Goal: Navigation & Orientation: Locate item on page

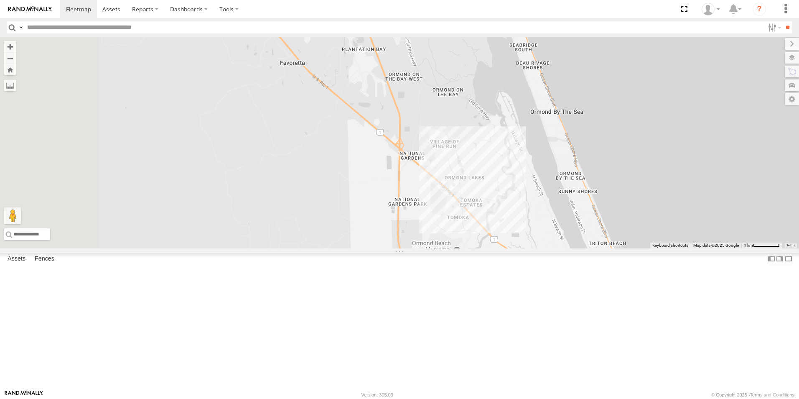
drag, startPoint x: 418, startPoint y: 249, endPoint x: 754, endPoint y: 246, distance: 335.7
click at [754, 246] on div "TRUCK 49 TRUCK 99" at bounding box center [399, 143] width 799 height 212
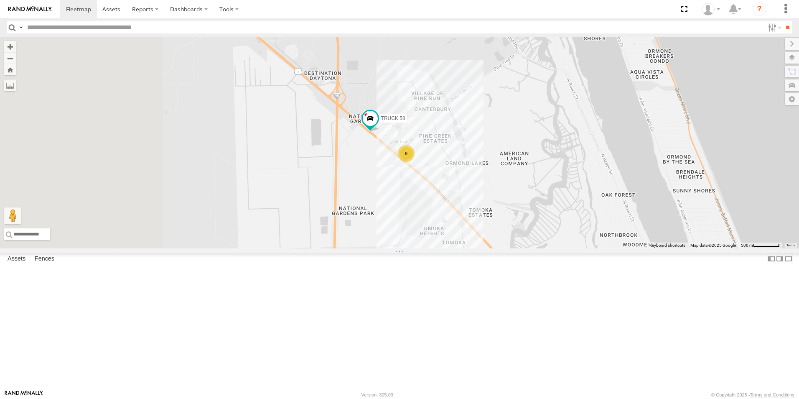
drag, startPoint x: 433, startPoint y: 243, endPoint x: 638, endPoint y: 221, distance: 206.0
click at [638, 221] on div "TRUCK 49 TRUCK 99 TRUCK 58 9" at bounding box center [399, 143] width 799 height 212
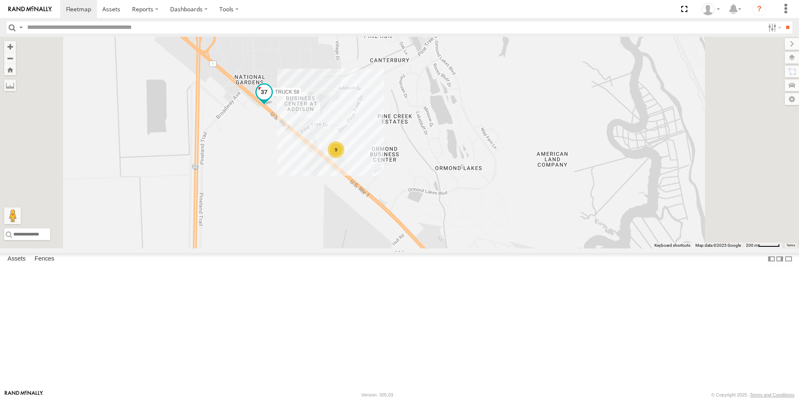
click at [272, 99] on span at bounding box center [264, 91] width 15 height 15
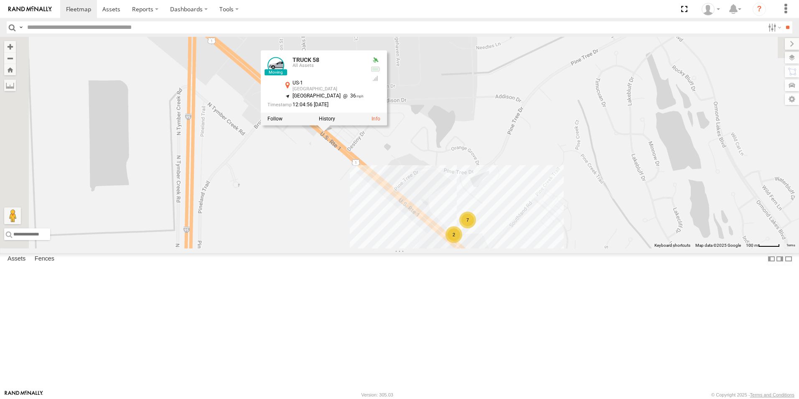
drag, startPoint x: 370, startPoint y: 198, endPoint x: 480, endPoint y: 320, distance: 164.9
click at [480, 248] on div "TRUCK 49 TRUCK 99 TRUCK 58 TRUCK 58 All Assets US-[GEOGRAPHIC_DATA] 29.33101 , …" at bounding box center [399, 143] width 799 height 212
click at [408, 248] on div "TRUCK 49 TRUCK 99 TRUCK 58 TRUCK 58 All Assets US-[GEOGRAPHIC_DATA] 29.33101 , …" at bounding box center [399, 143] width 799 height 212
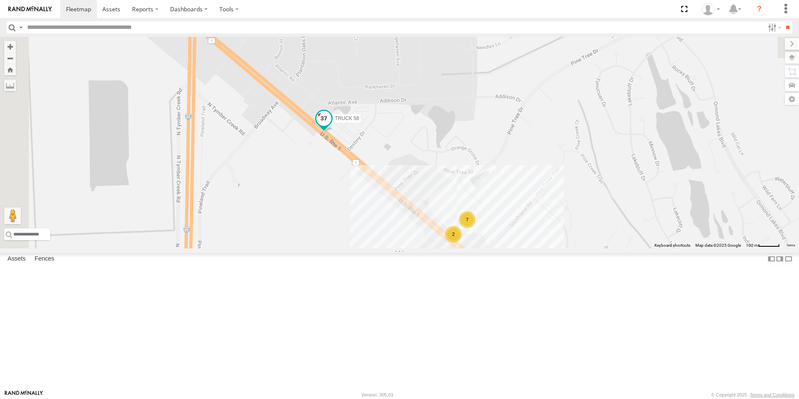
click at [332, 126] on span at bounding box center [323, 118] width 15 height 15
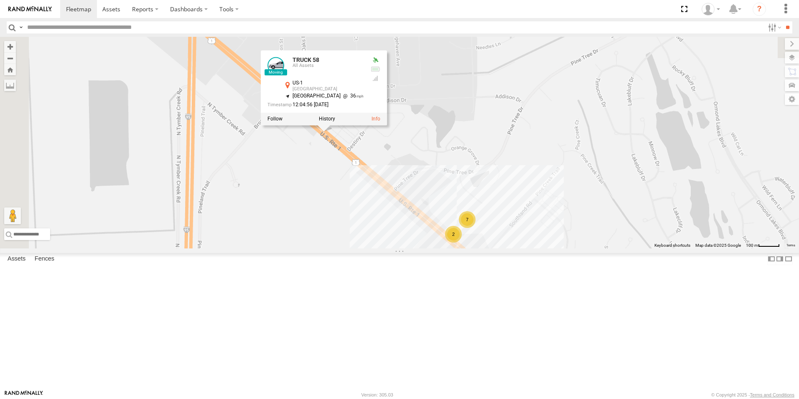
click at [418, 248] on div "TRUCK 49 TRUCK 99 TRUCK 58 7 2 TRUCK 58 All Assets US-[GEOGRAPHIC_DATA] 29.3310…" at bounding box center [399, 143] width 799 height 212
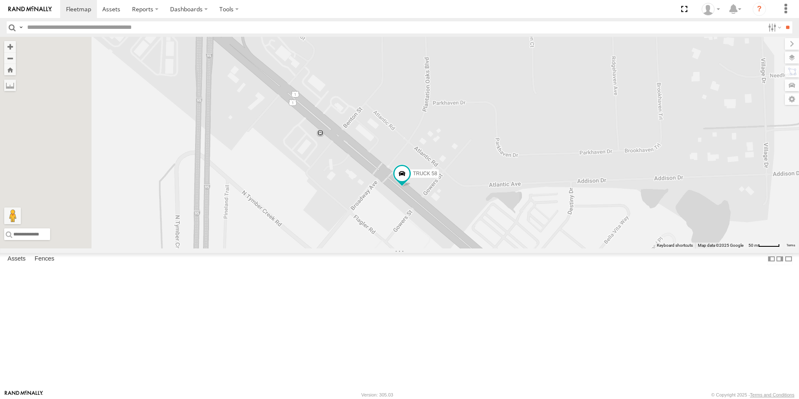
drag, startPoint x: 409, startPoint y: 178, endPoint x: 545, endPoint y: 347, distance: 217.4
click at [545, 248] on div "TRUCK 49 TRUCK 99 TRUCK 58 3 2 2 truck 7 Truck 50" at bounding box center [399, 143] width 799 height 212
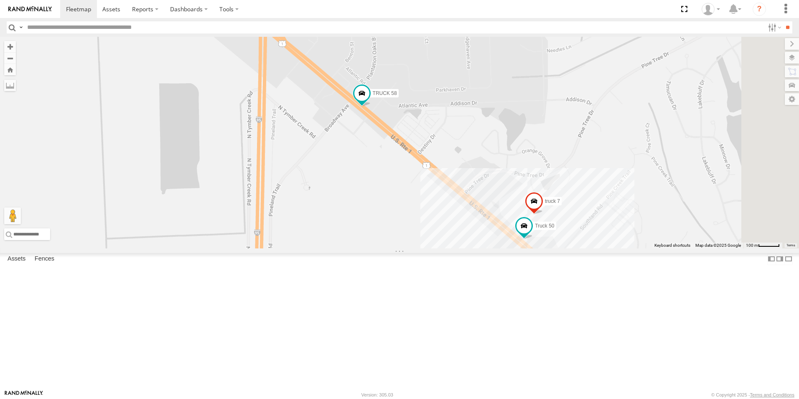
drag, startPoint x: 545, startPoint y: 347, endPoint x: 485, endPoint y: 220, distance: 139.7
click at [485, 220] on div "TRUCK 49 TRUCK 99 TRUCK 58 truck 7 Truck 50" at bounding box center [399, 143] width 799 height 212
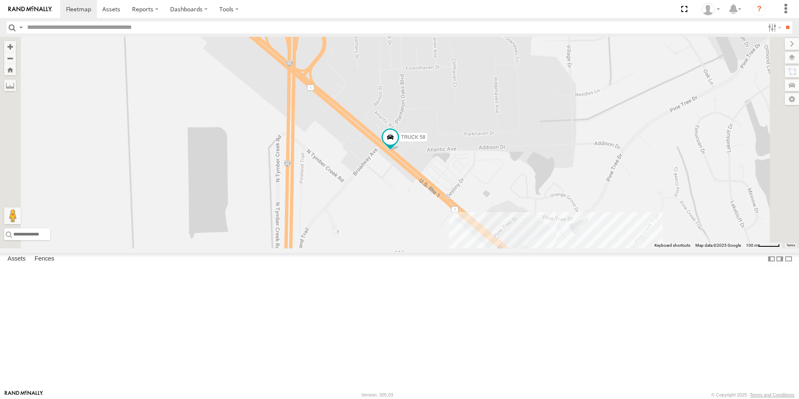
drag, startPoint x: 483, startPoint y: 220, endPoint x: 516, endPoint y: 270, distance: 59.7
click at [516, 248] on div "TRUCK 49 TRUCK 99 TRUCK 58 Truck 50 7 Truck 55" at bounding box center [399, 143] width 799 height 212
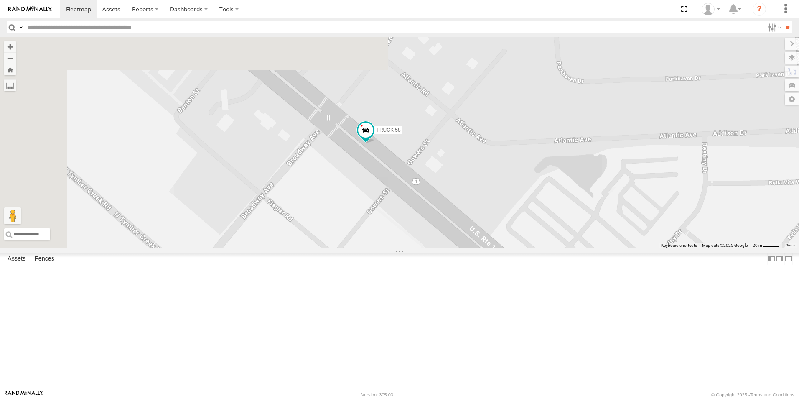
drag, startPoint x: 467, startPoint y: 210, endPoint x: 508, endPoint y: 343, distance: 138.7
click at [508, 248] on div "TRUCK 58 Truck 55 Truck 50" at bounding box center [399, 143] width 799 height 212
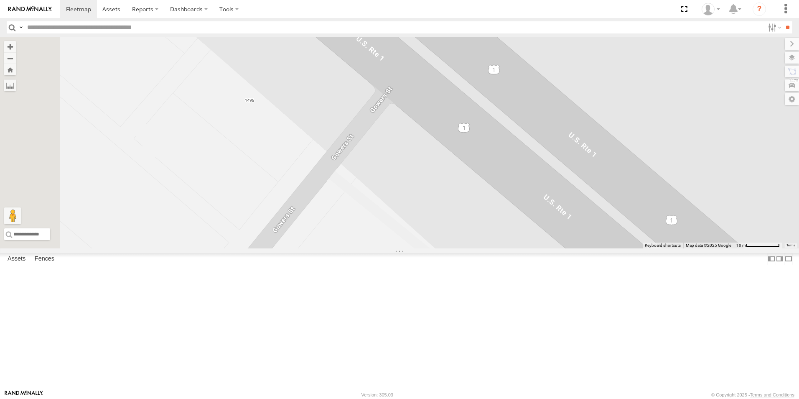
drag, startPoint x: 495, startPoint y: 260, endPoint x: 538, endPoint y: 405, distance: 151.7
click at [538, 398] on html at bounding box center [399, 199] width 799 height 399
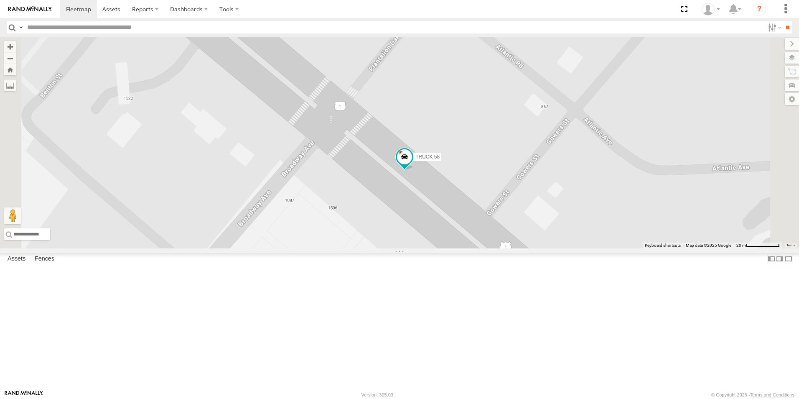
drag, startPoint x: 436, startPoint y: 213, endPoint x: 487, endPoint y: 309, distance: 108.6
click at [487, 248] on div "TRUCK 58 Truck 55 Truck 50" at bounding box center [399, 143] width 799 height 212
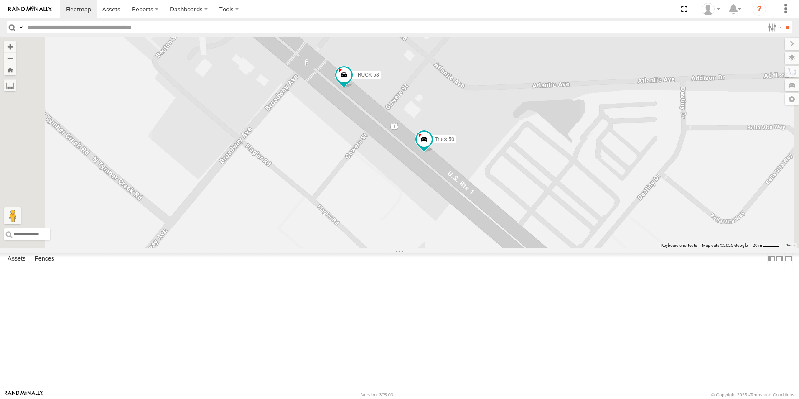
drag, startPoint x: 492, startPoint y: 334, endPoint x: 441, endPoint y: 219, distance: 126.0
click at [441, 219] on div "TRUCK 58 Truck 55 Truck 50" at bounding box center [399, 143] width 799 height 212
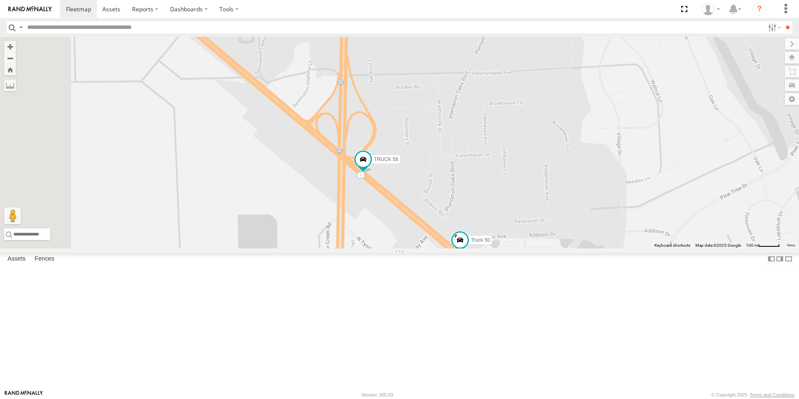
drag, startPoint x: 439, startPoint y: 237, endPoint x: 467, endPoint y: 330, distance: 98.0
click at [467, 248] on div "TRUCK 58 Truck 55 Truck 50 7" at bounding box center [399, 143] width 799 height 212
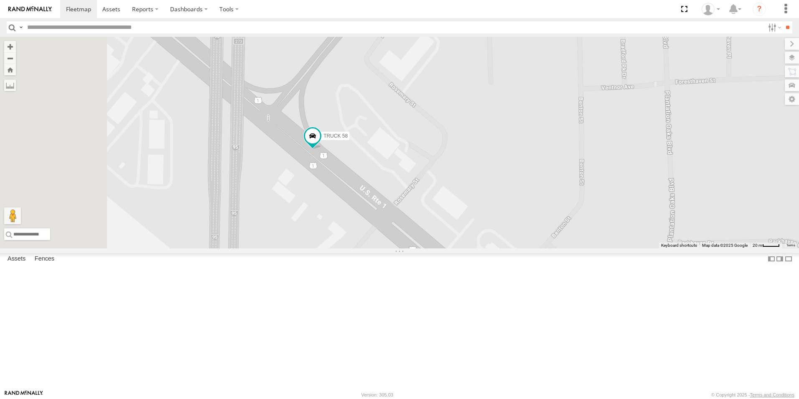
drag, startPoint x: 490, startPoint y: 201, endPoint x: 604, endPoint y: 388, distance: 219.1
click at [604, 248] on div "TRUCK 58 Truck 55 Truck 50" at bounding box center [399, 143] width 799 height 212
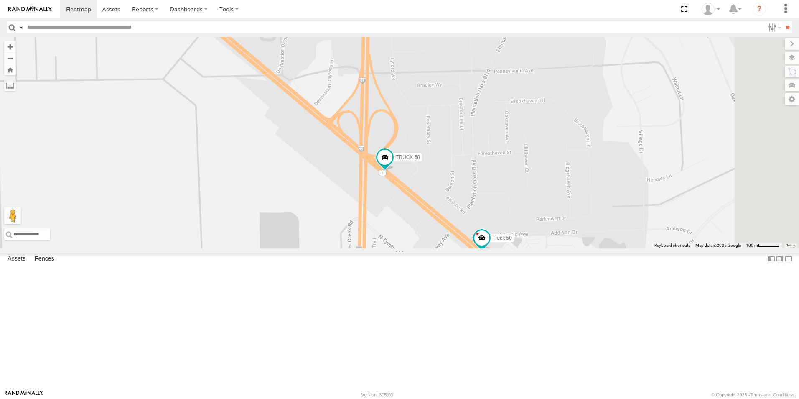
drag, startPoint x: 566, startPoint y: 253, endPoint x: 495, endPoint y: 174, distance: 106.8
click at [495, 174] on div "TRUCK 58 Truck 55 Truck 50" at bounding box center [399, 143] width 799 height 212
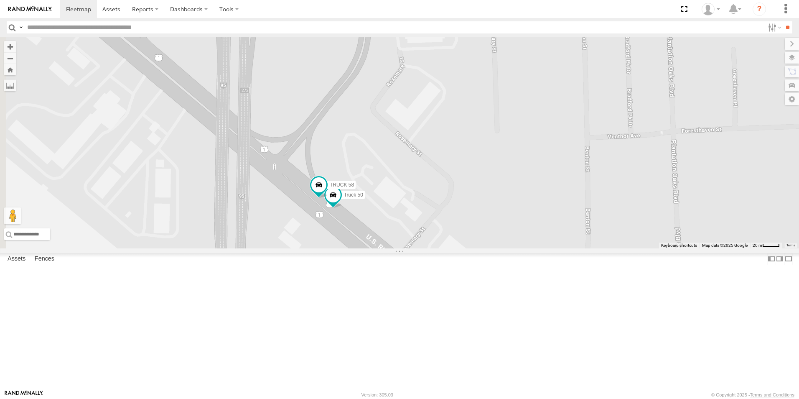
drag, startPoint x: 441, startPoint y: 217, endPoint x: 657, endPoint y: 342, distance: 249.9
click at [657, 248] on div "Truck 55 Truck 50 TRUCK 58" at bounding box center [399, 143] width 799 height 212
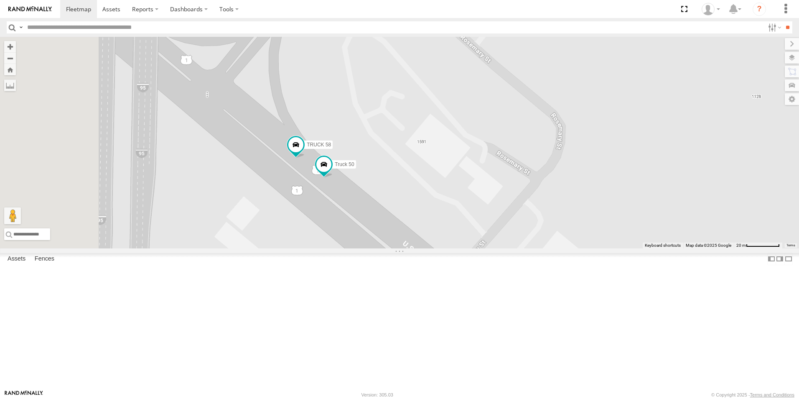
drag, startPoint x: 437, startPoint y: 265, endPoint x: 550, endPoint y: 236, distance: 116.5
click at [550, 236] on div "Truck 55 Truck 50 TRUCK 58" at bounding box center [399, 143] width 799 height 212
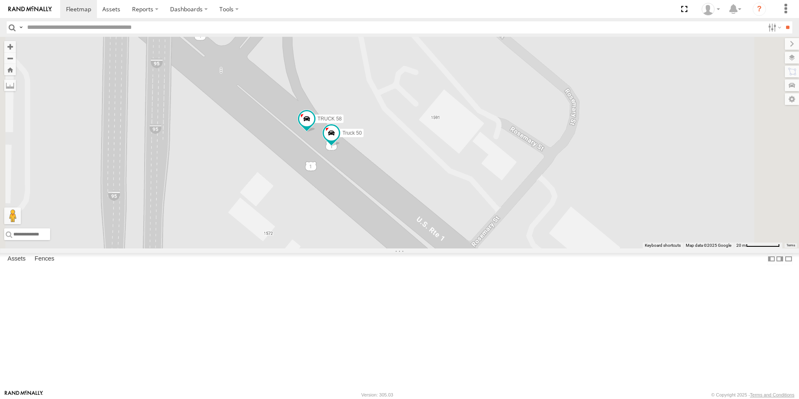
drag, startPoint x: 567, startPoint y: 265, endPoint x: 622, endPoint y: 312, distance: 72.9
click at [622, 248] on div "Truck 55 Truck 50 TRUCK 58" at bounding box center [399, 143] width 799 height 212
